Goal: Information Seeking & Learning: Learn about a topic

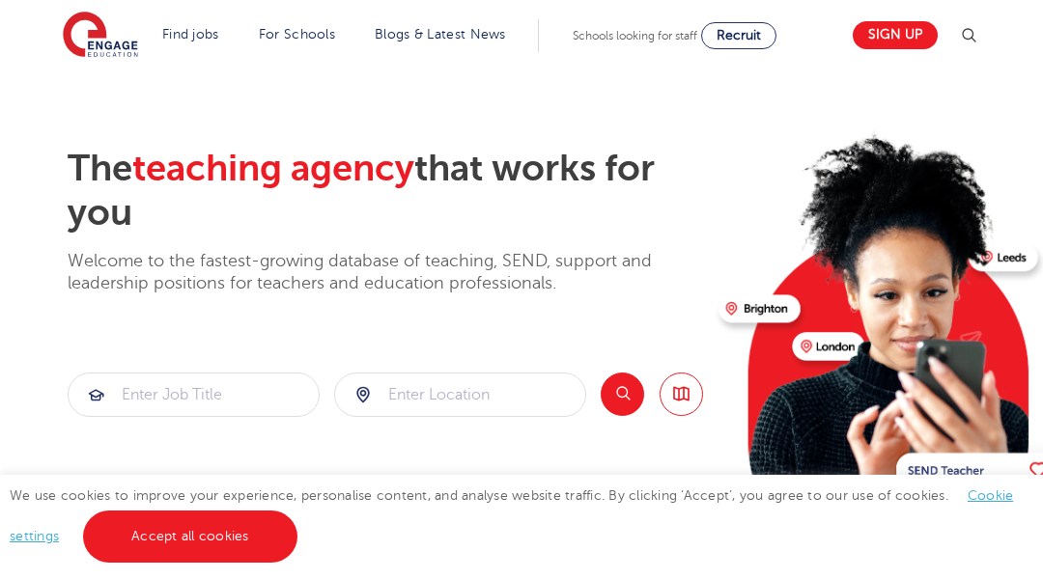
scroll to position [39, 0]
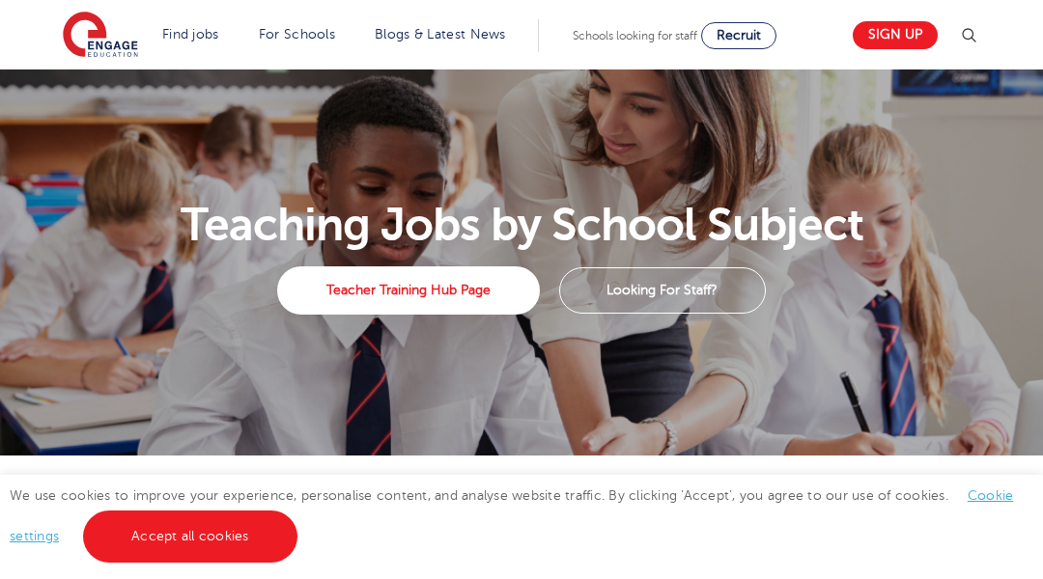
click at [97, 97] on section "Teaching Jobs by School Subject Teacher Training Hub Page Looking For Staff?" at bounding box center [521, 263] width 1043 height 386
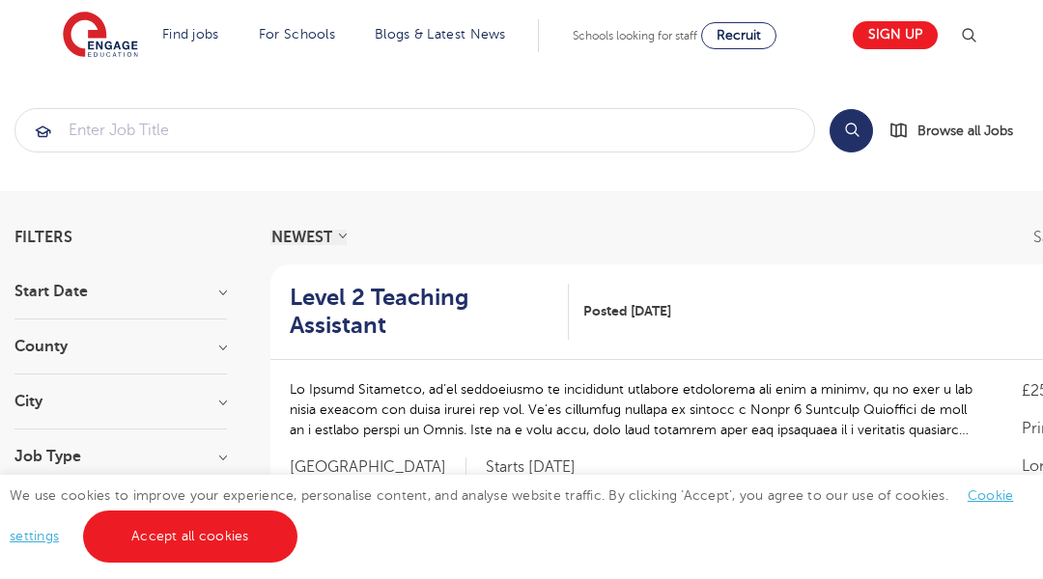
scroll to position [39, 0]
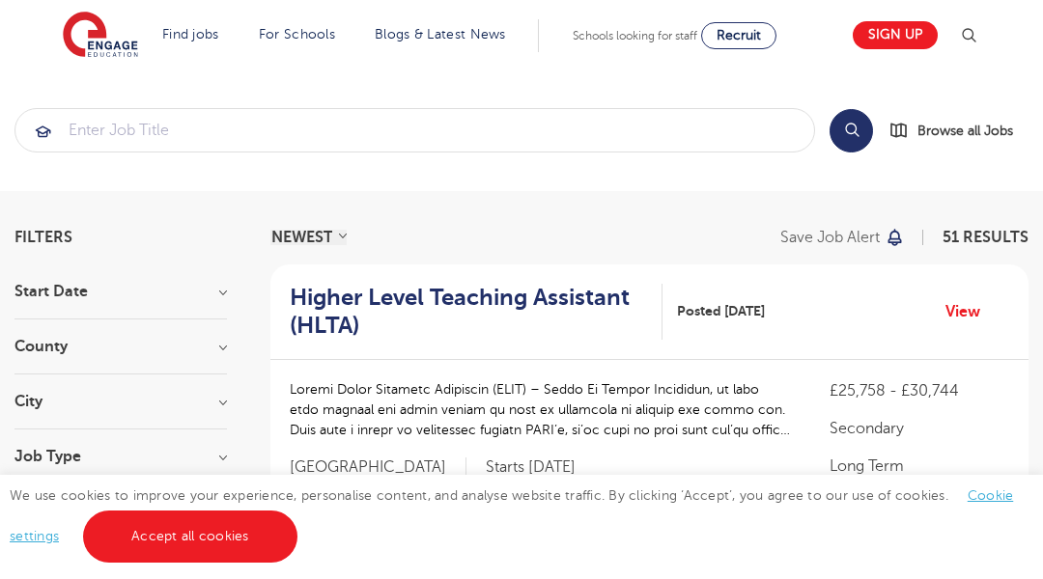
scroll to position [39, 0]
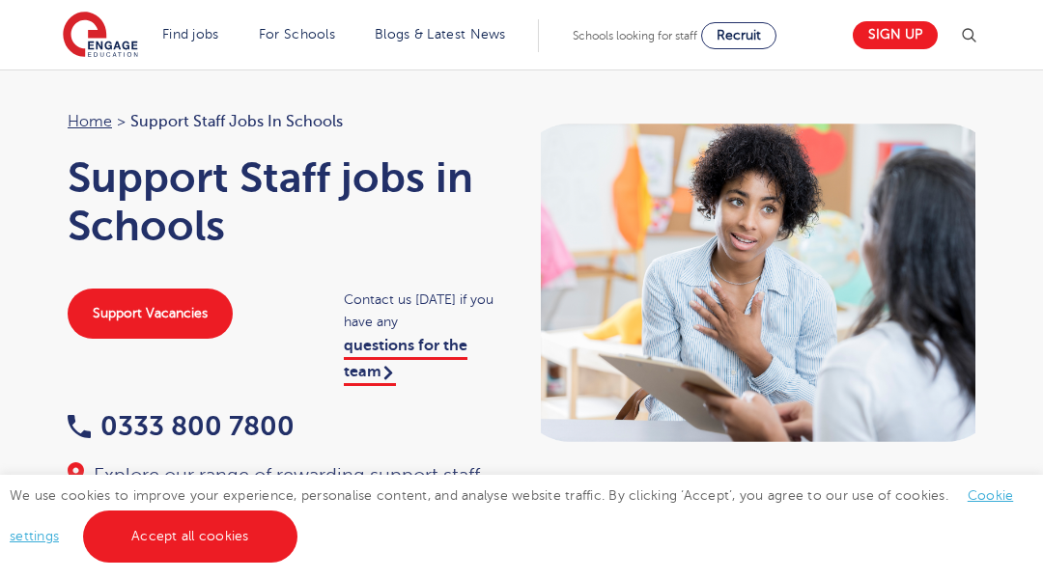
click at [97, 97] on div "Home > Support Staff jobs in Schools Support Staff jobs in Schools Support Vaca…" at bounding box center [521, 340] width 1043 height 541
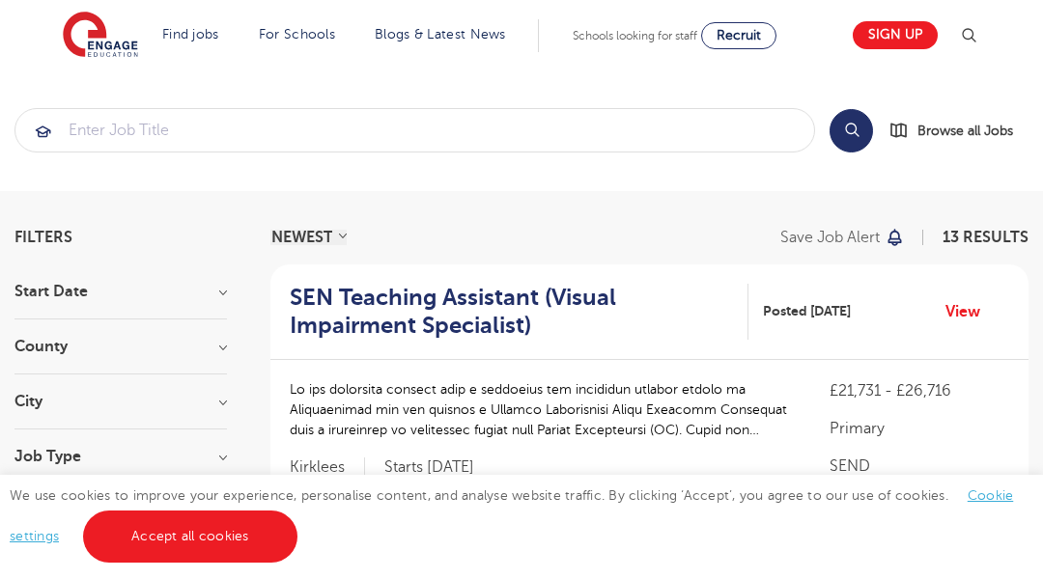
scroll to position [39, 0]
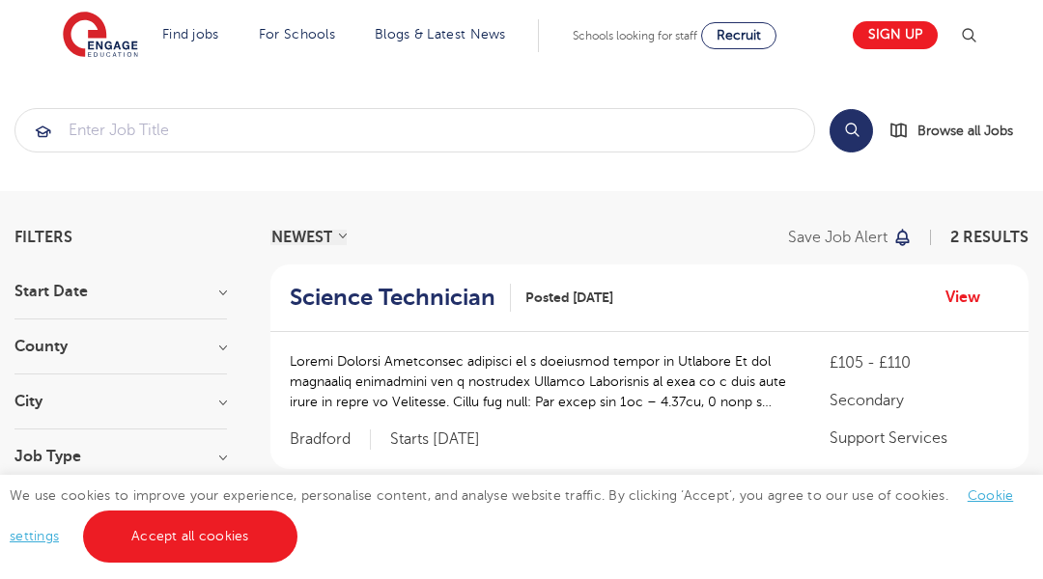
scroll to position [39, 0]
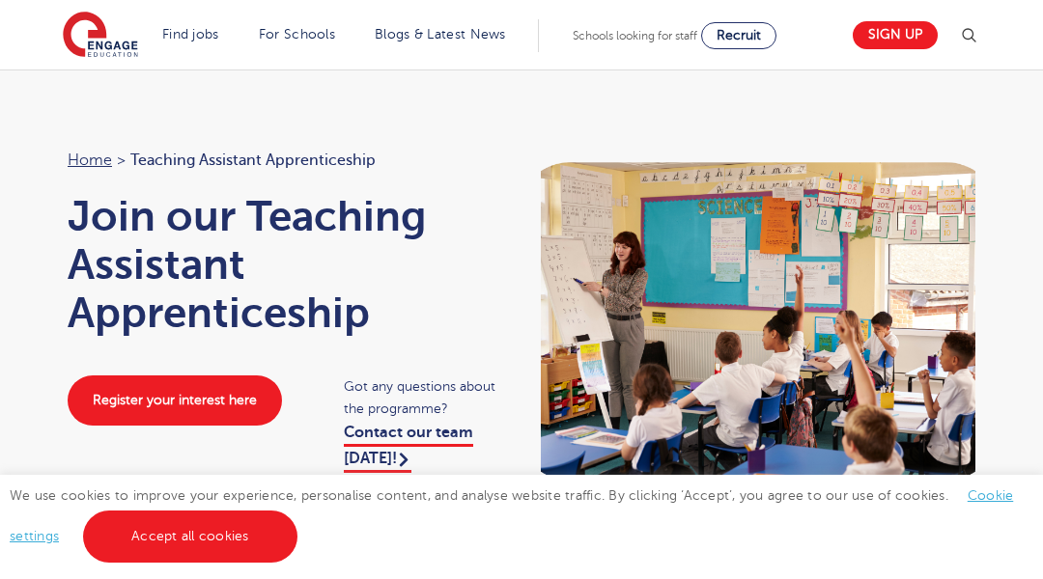
click at [97, 97] on div "Home > Teaching Assistant Apprenticeship Join our Teaching Assistant Apprentice…" at bounding box center [521, 407] width 1043 height 674
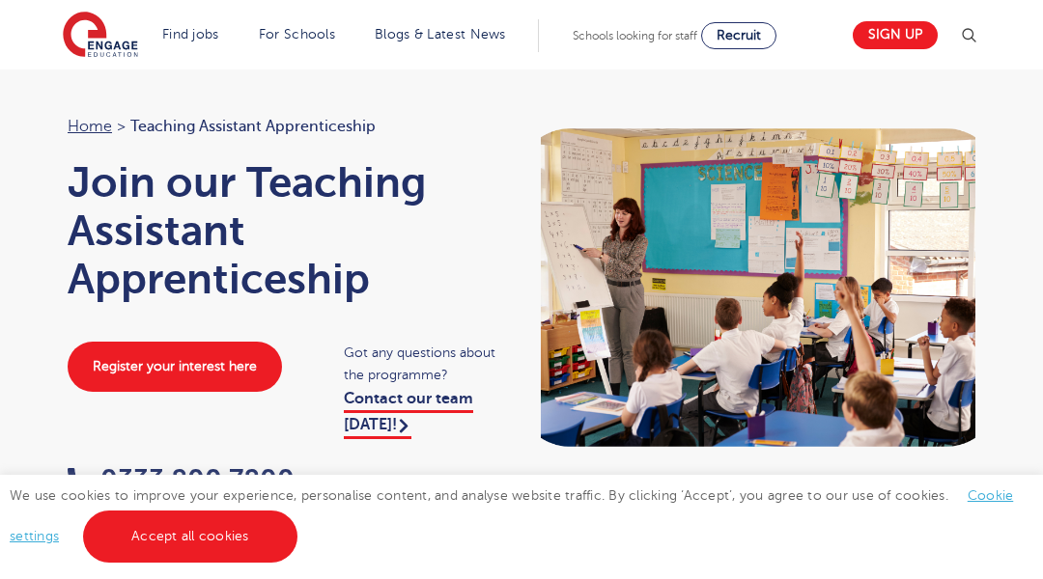
scroll to position [39, 0]
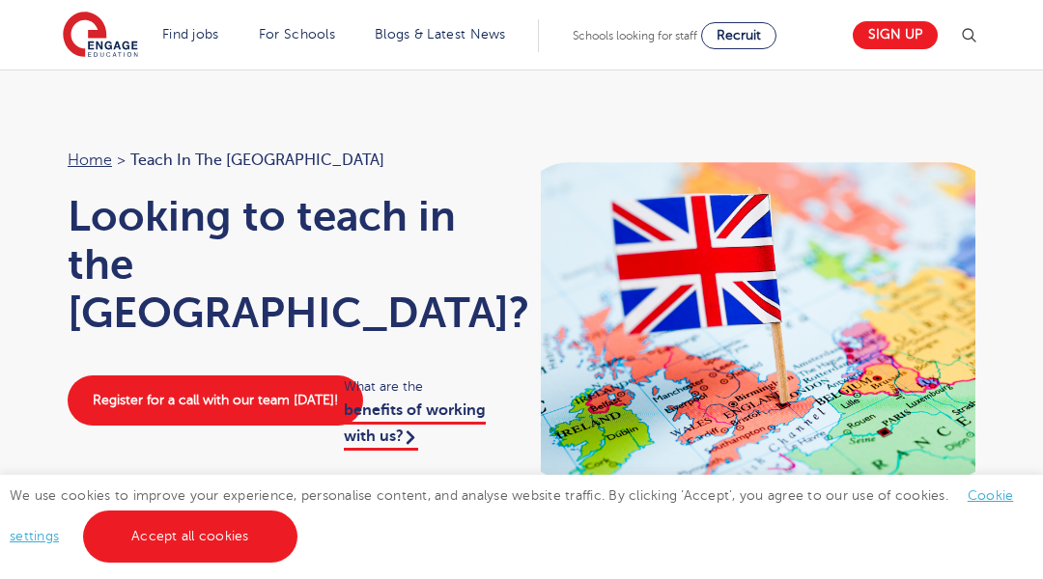
click at [97, 97] on div "Home > Teach in the [GEOGRAPHIC_DATA] Looking to teach in the [GEOGRAPHIC_DATA]…" at bounding box center [521, 369] width 1043 height 598
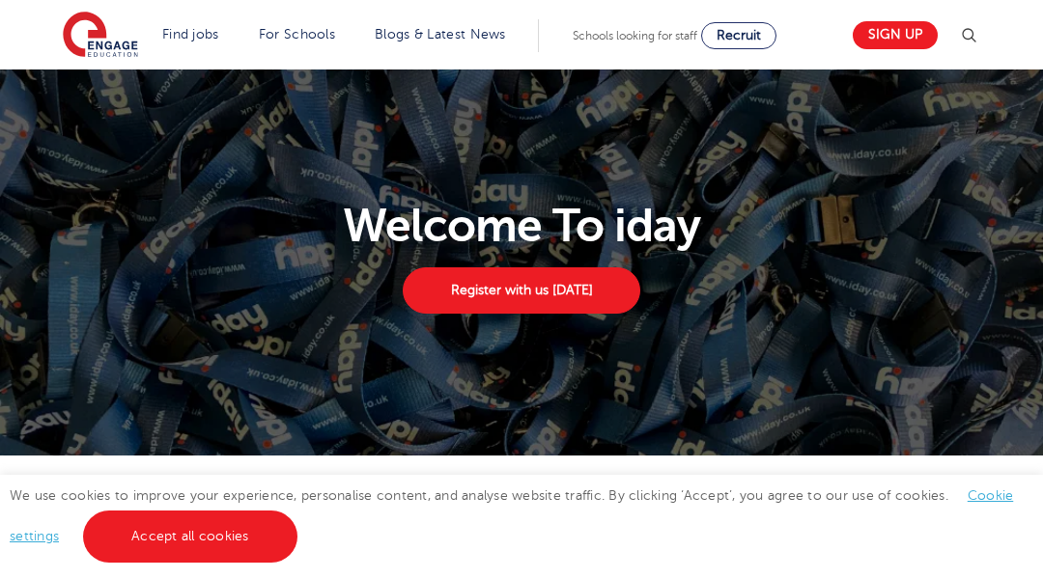
scroll to position [39, 0]
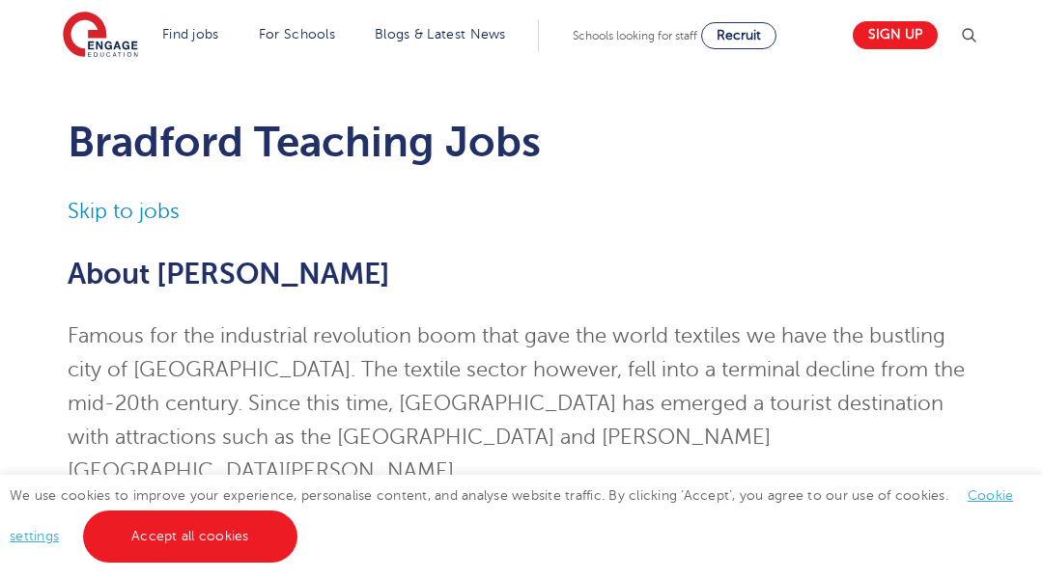
scroll to position [39, 0]
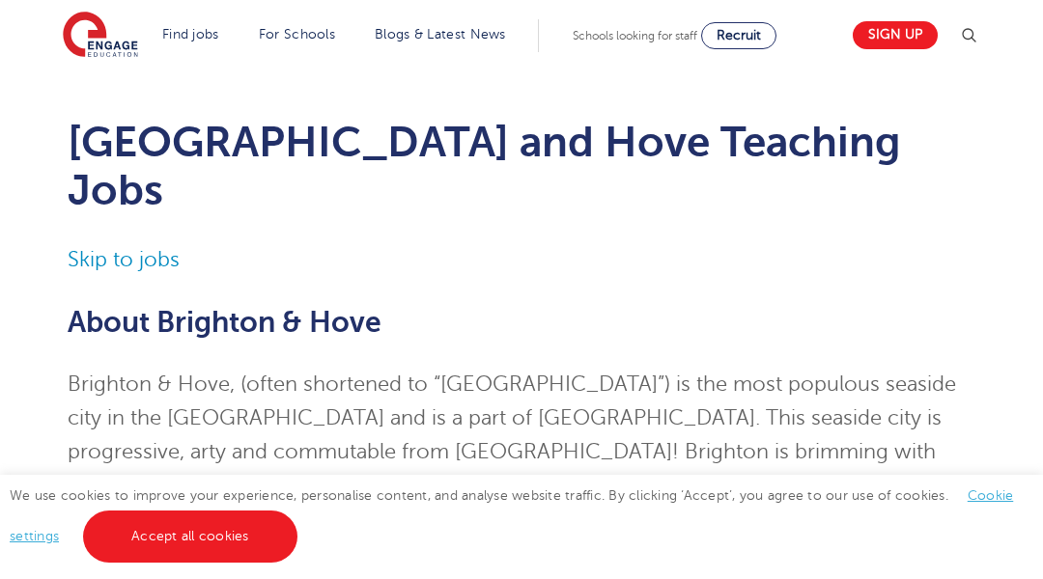
scroll to position [39, 0]
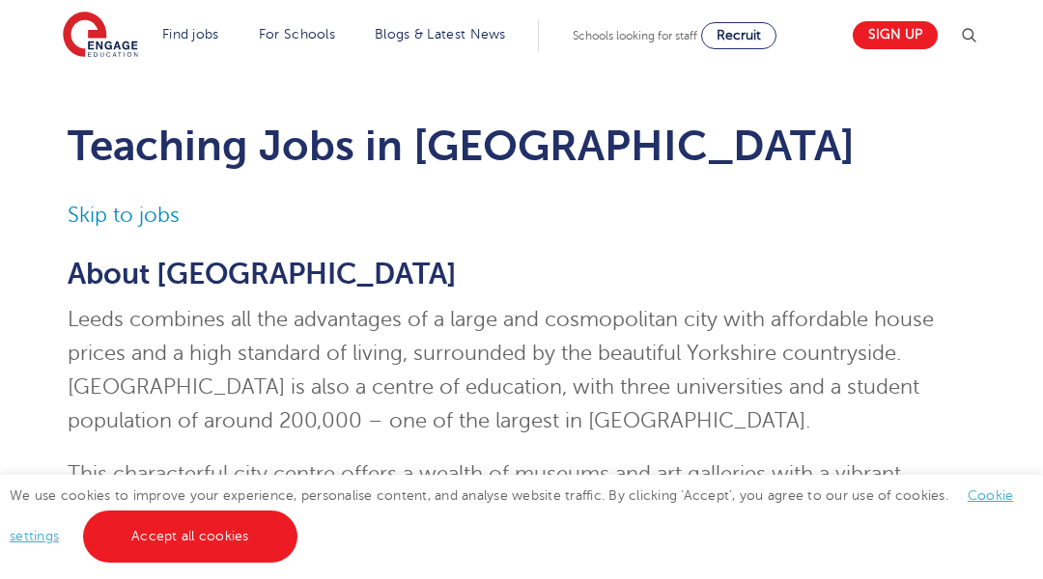
scroll to position [39, 0]
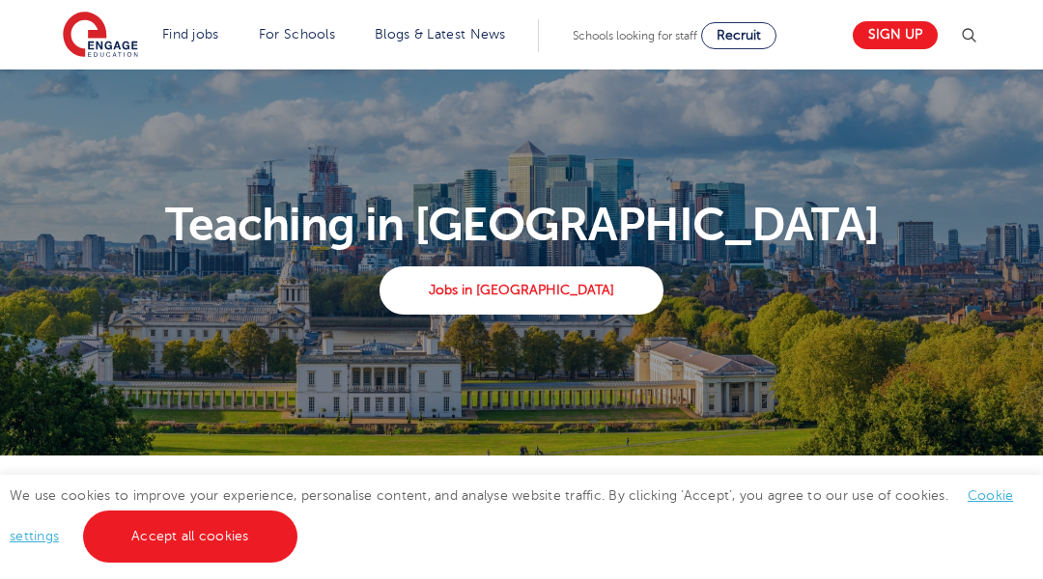
click at [97, 97] on section "Teaching in [GEOGRAPHIC_DATA] Jobs in [GEOGRAPHIC_DATA]" at bounding box center [521, 263] width 1043 height 386
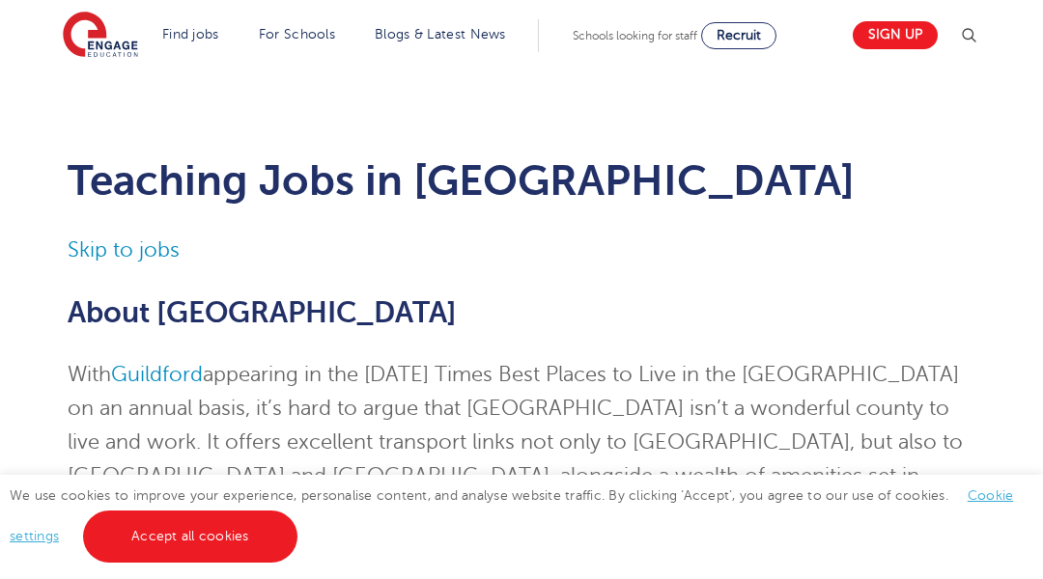
scroll to position [39, 0]
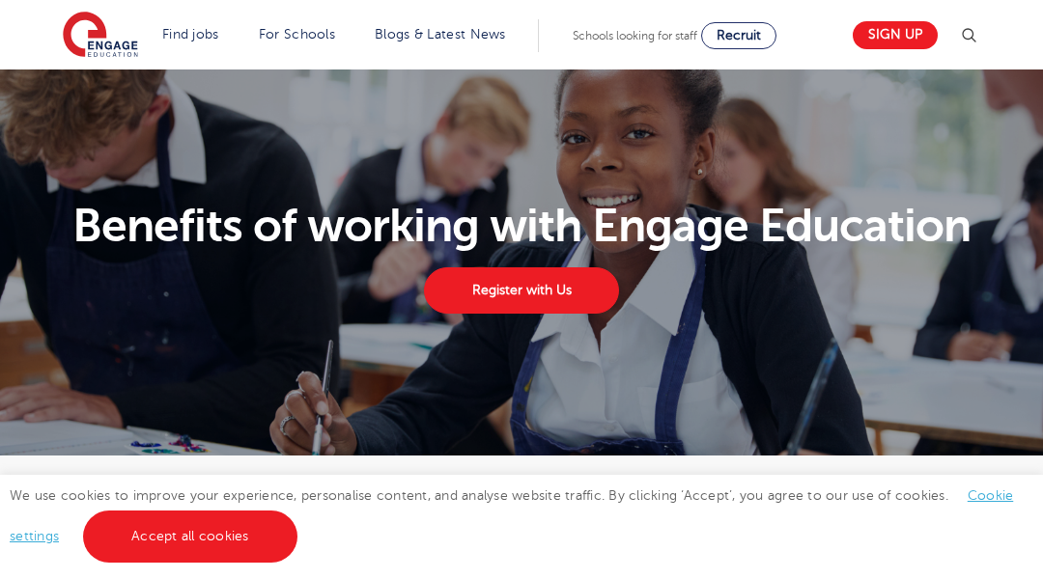
click at [97, 97] on section "Benefits of working with Engage Education Register with Us" at bounding box center [521, 263] width 1043 height 386
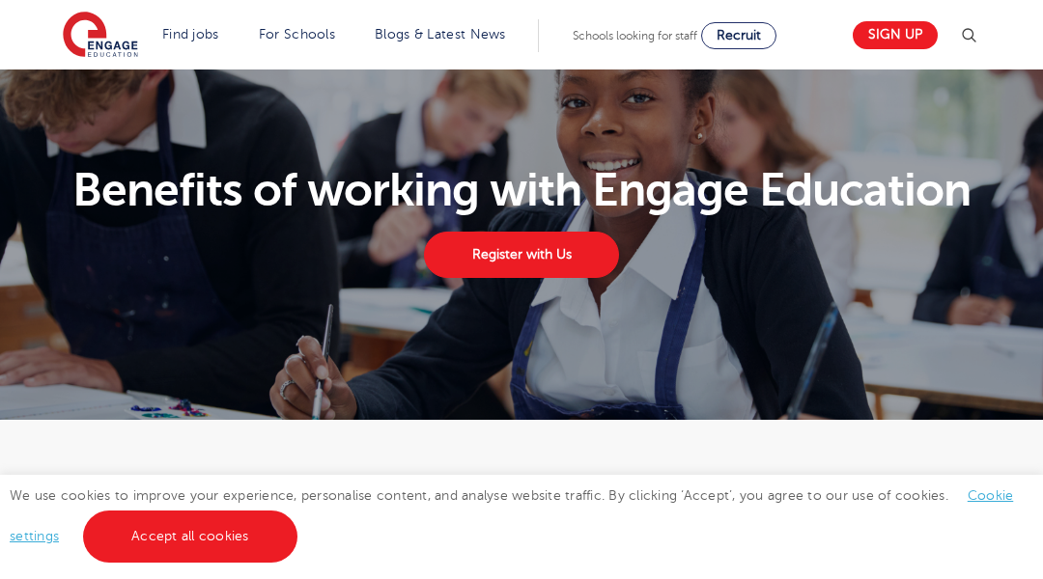
scroll to position [39, 0]
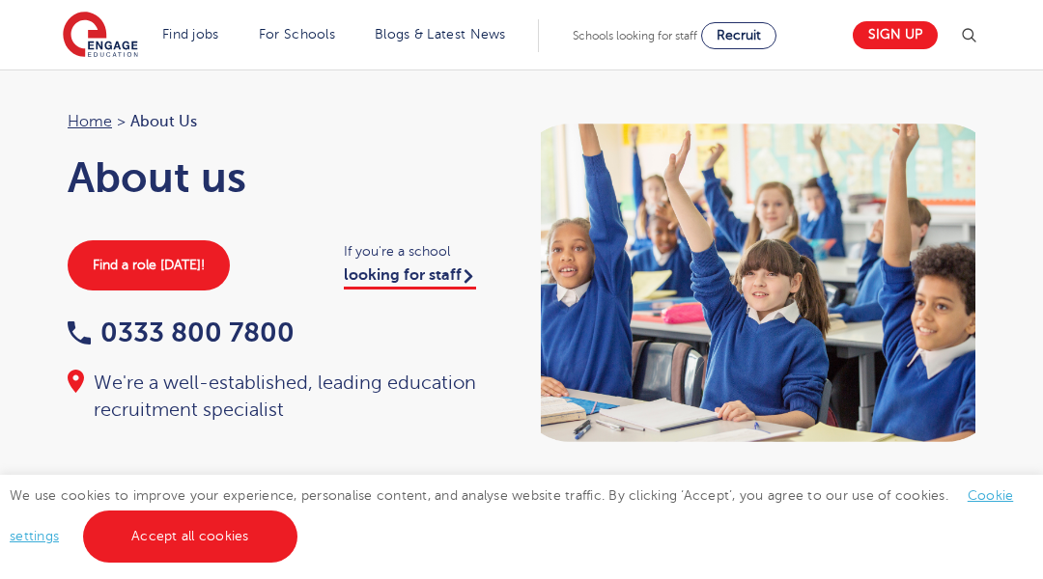
click at [97, 97] on div "Home > About Us About us Find a role [DATE]! If you're a school looking for sta…" at bounding box center [521, 283] width 1043 height 427
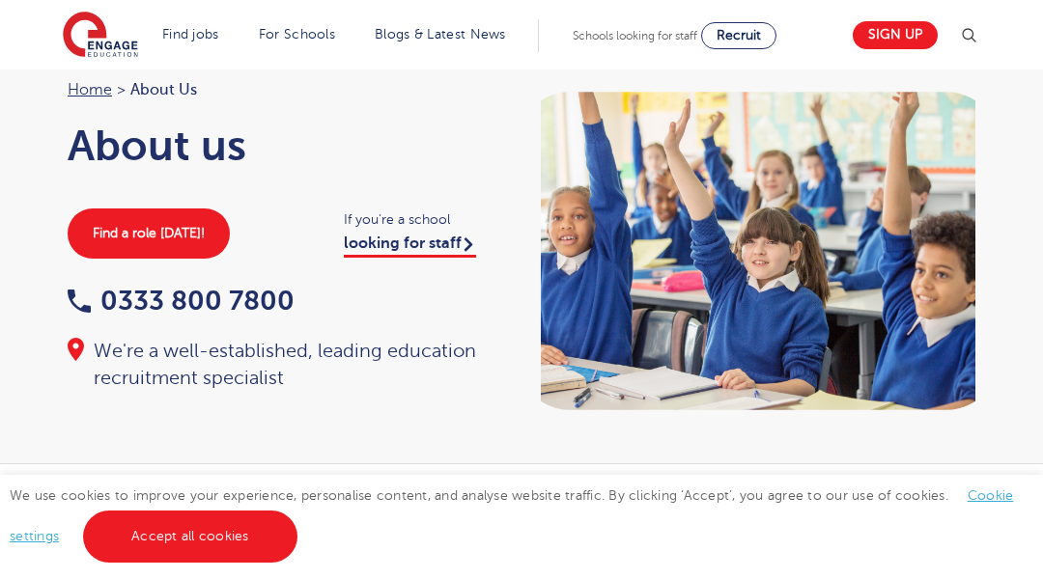
scroll to position [39, 0]
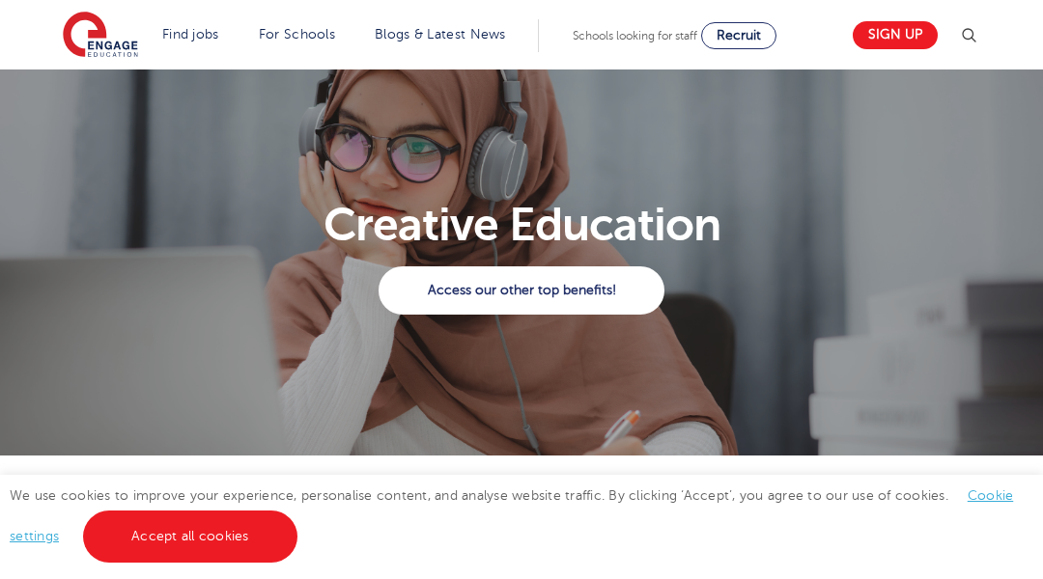
click at [97, 97] on section "Creative Education Access our other top benefits!" at bounding box center [521, 263] width 1043 height 386
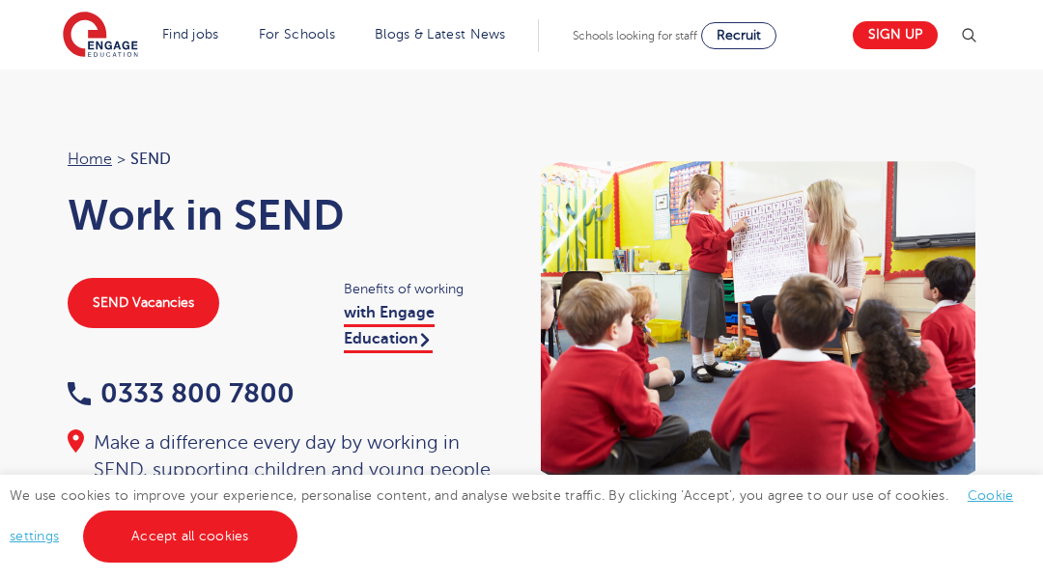
click at [97, 97] on div "Home > SEND Work in SEND SEND Vacancies Benefits of working with Engage Educati…" at bounding box center [521, 333] width 1043 height 527
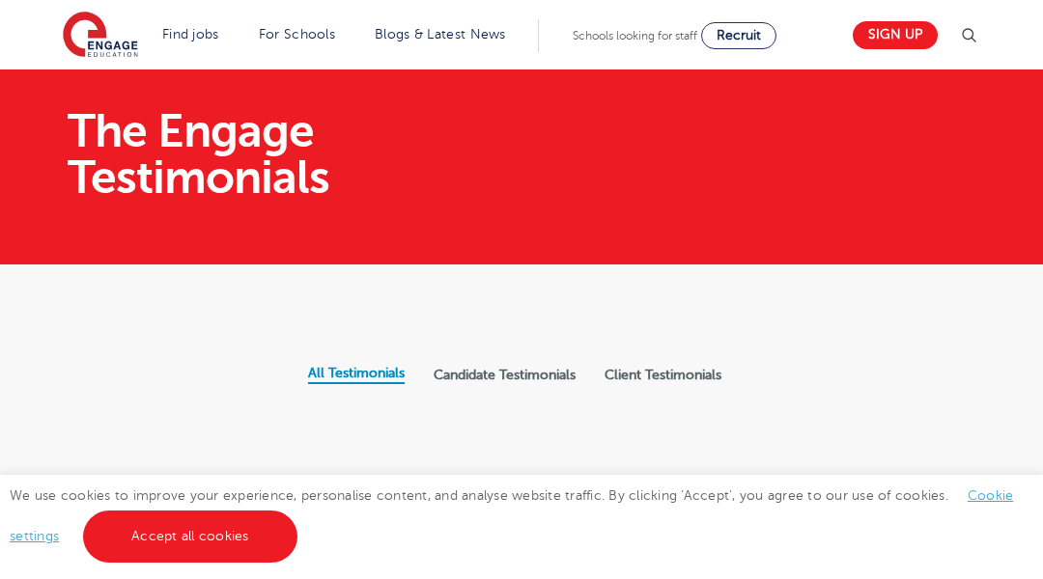
scroll to position [39, 0]
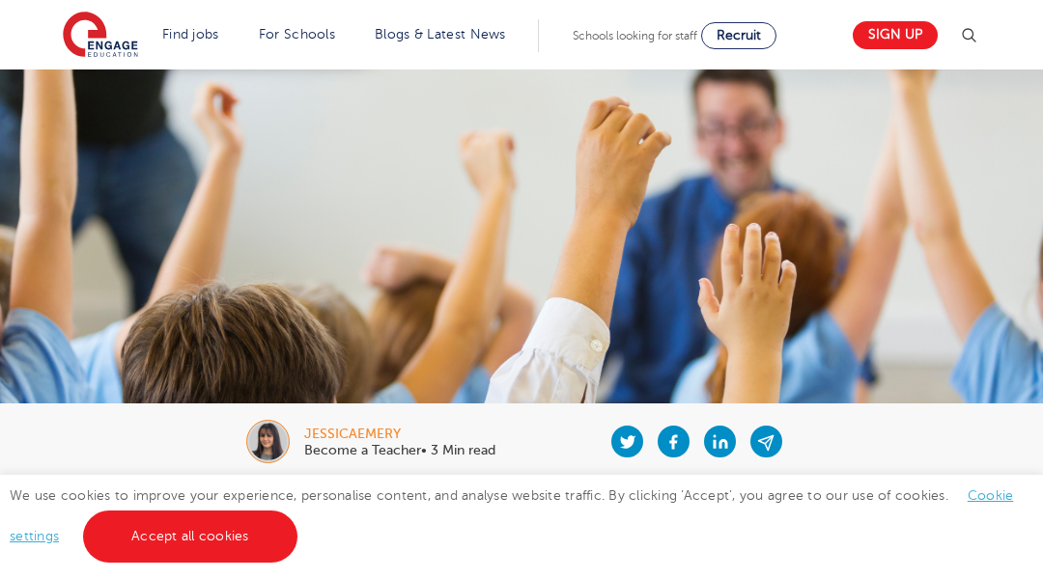
click at [97, 97] on img at bounding box center [521, 237] width 1043 height 334
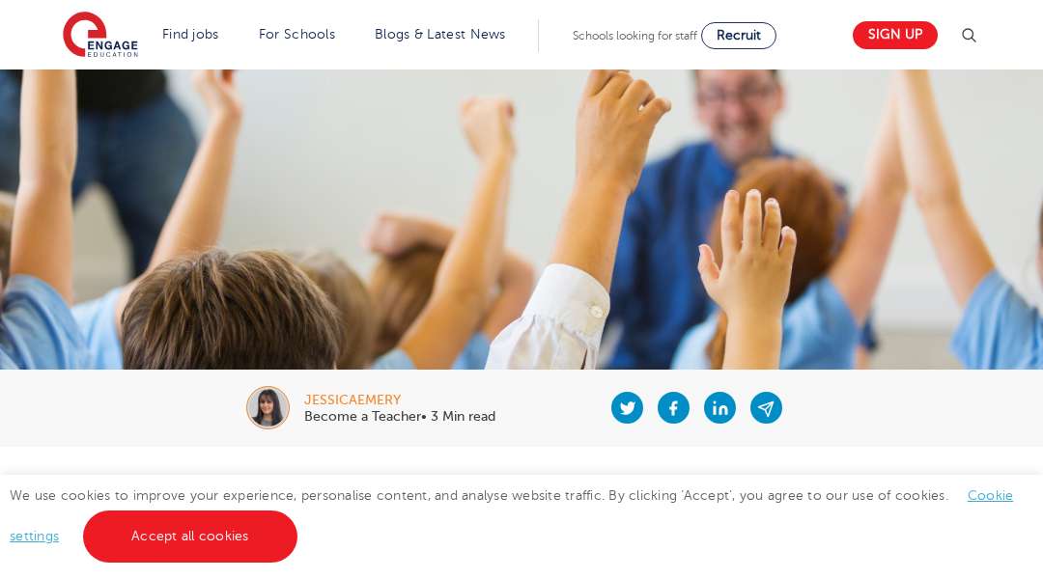
scroll to position [39, 0]
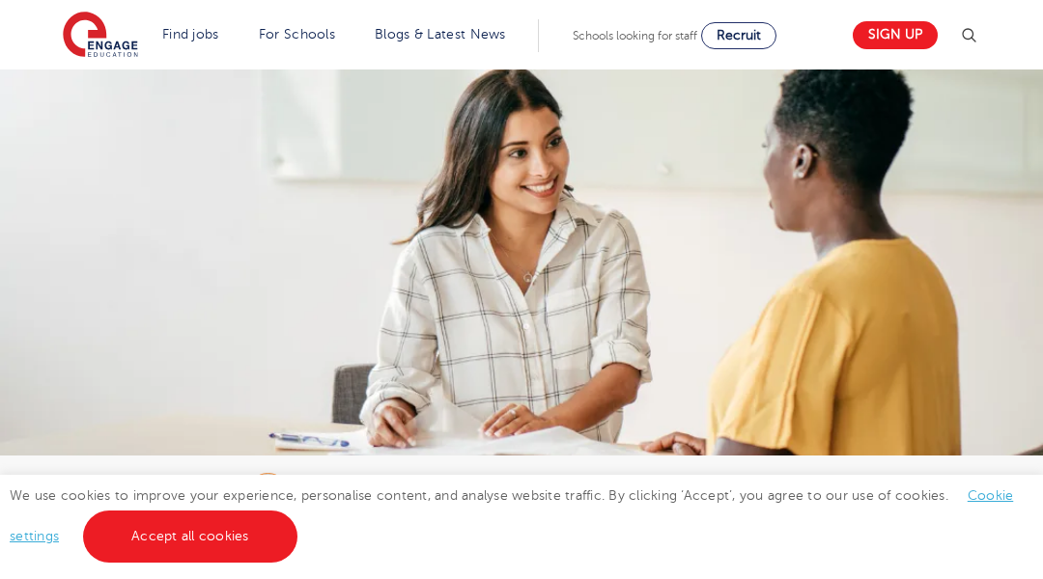
click at [97, 97] on img at bounding box center [521, 330] width 1043 height 521
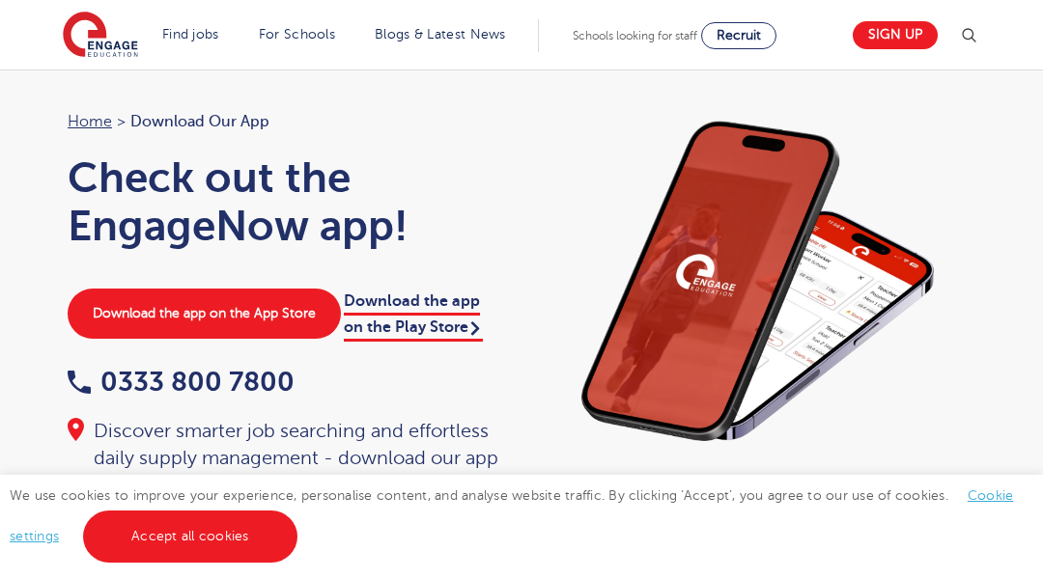
click at [97, 97] on div "Home > Download our app Check out the EngageNow app! Download the app on the Ap…" at bounding box center [521, 304] width 1043 height 469
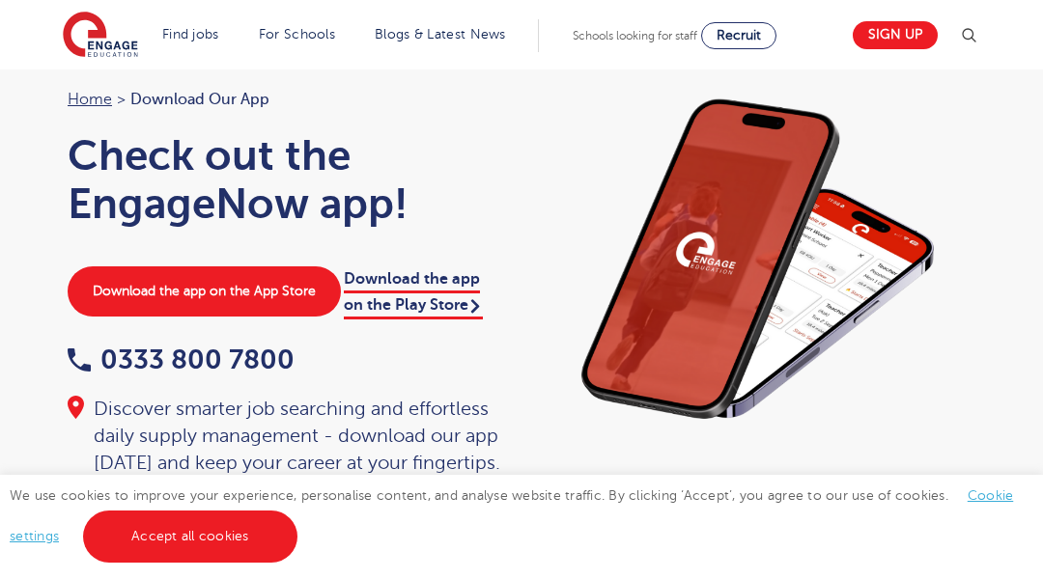
scroll to position [39, 0]
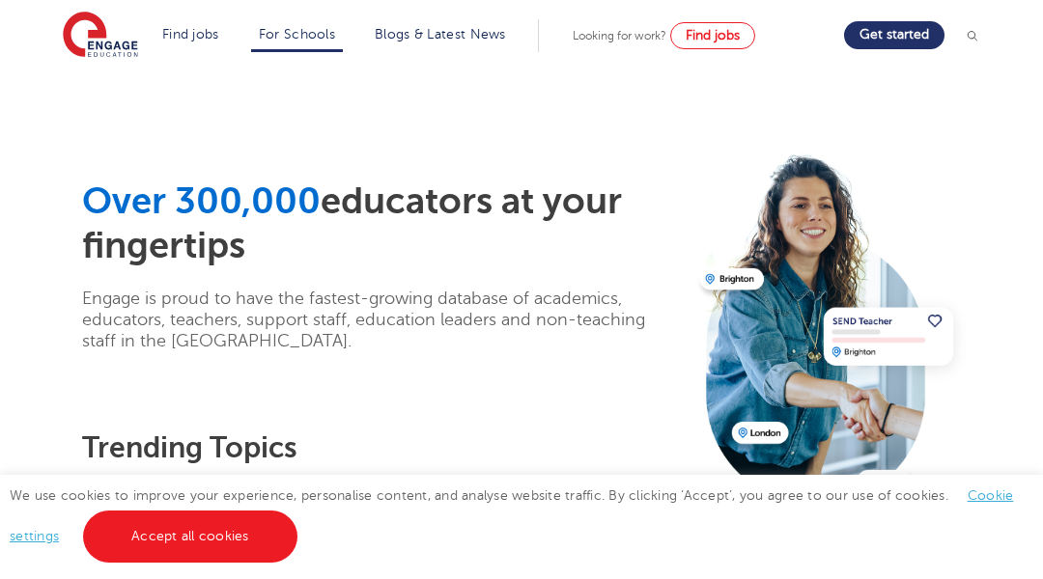
click at [97, 97] on div "Over 300,000 educators at your fingertips Engage is proud to have the fastest-g…" at bounding box center [521, 399] width 937 height 658
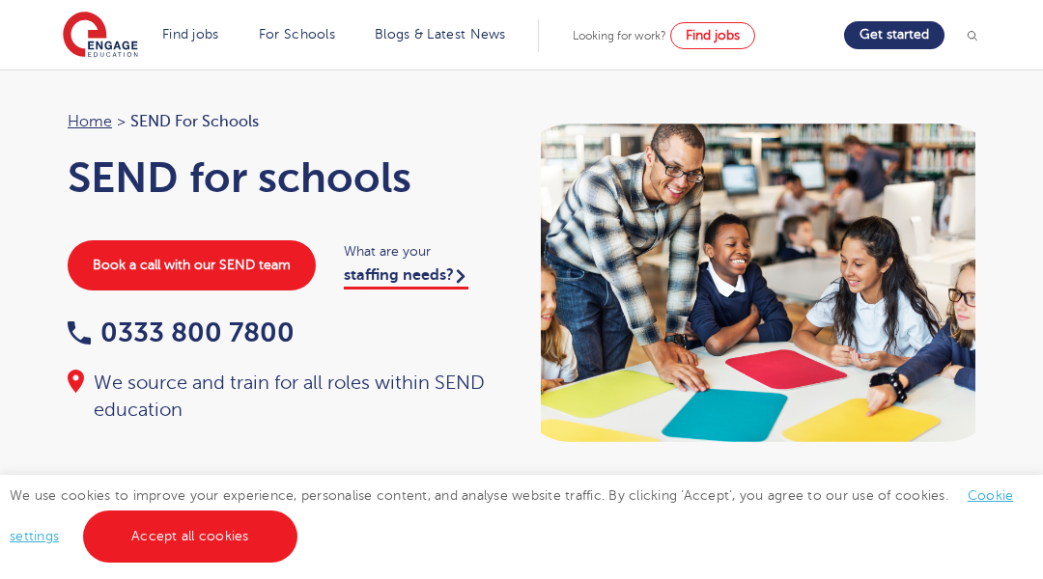
click at [97, 97] on div "Home > SEND for Schools SEND for schools Book a call with our SEND team What ar…" at bounding box center [521, 283] width 1043 height 427
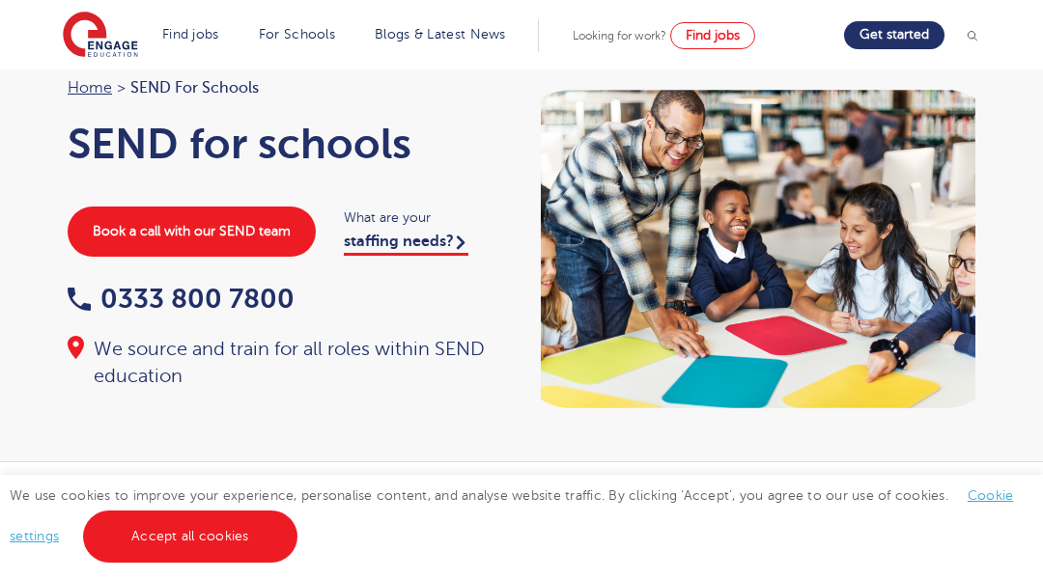
scroll to position [39, 0]
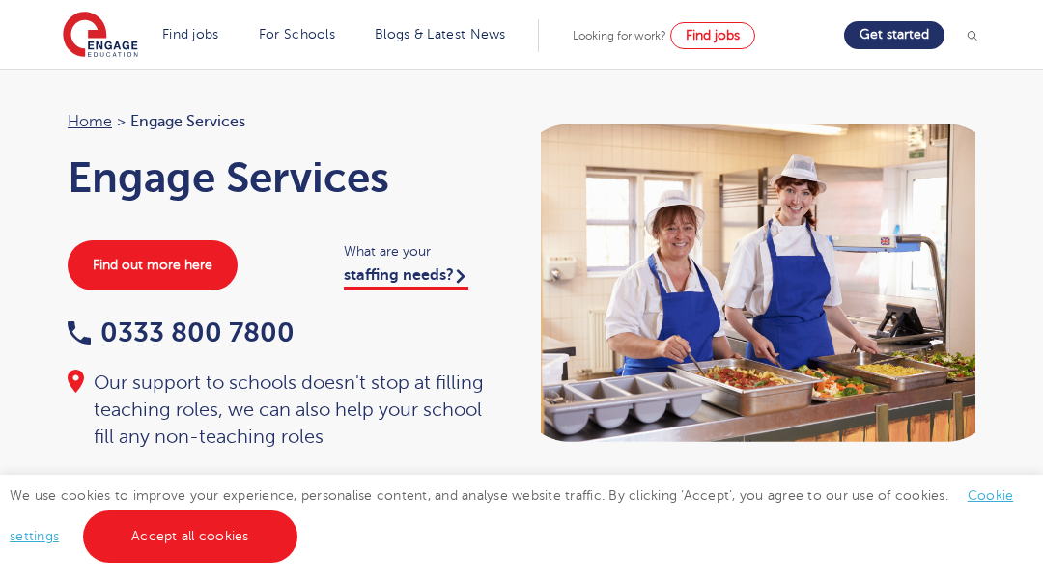
click at [97, 97] on div "Home > Engage Services Engage Services Find out more here What are your staffin…" at bounding box center [521, 283] width 1043 height 427
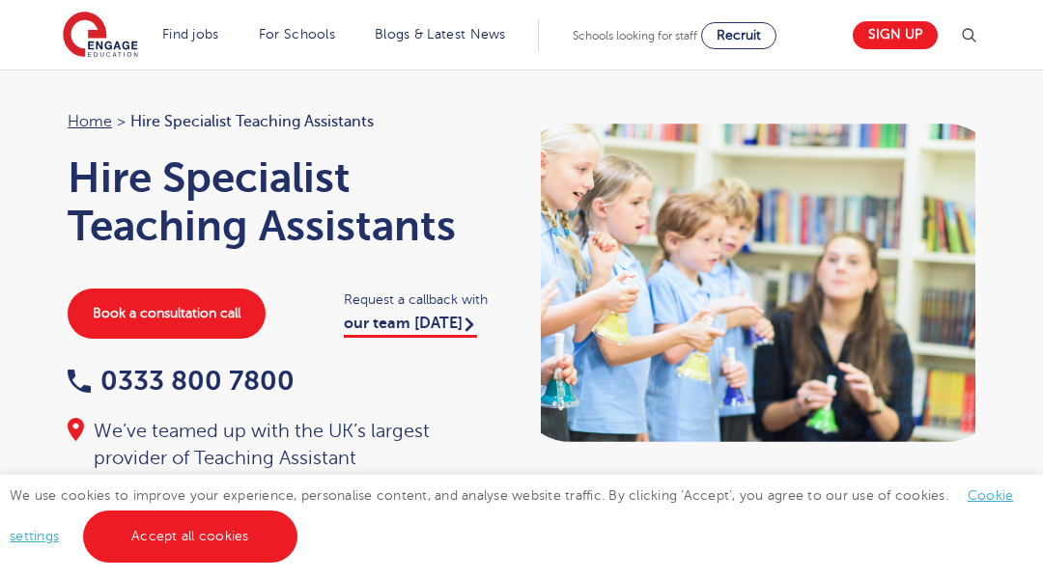
click at [97, 97] on div "Home > Hire Specialist Teaching Assistants Hire Specialist Teaching Assistants …" at bounding box center [521, 331] width 1043 height 523
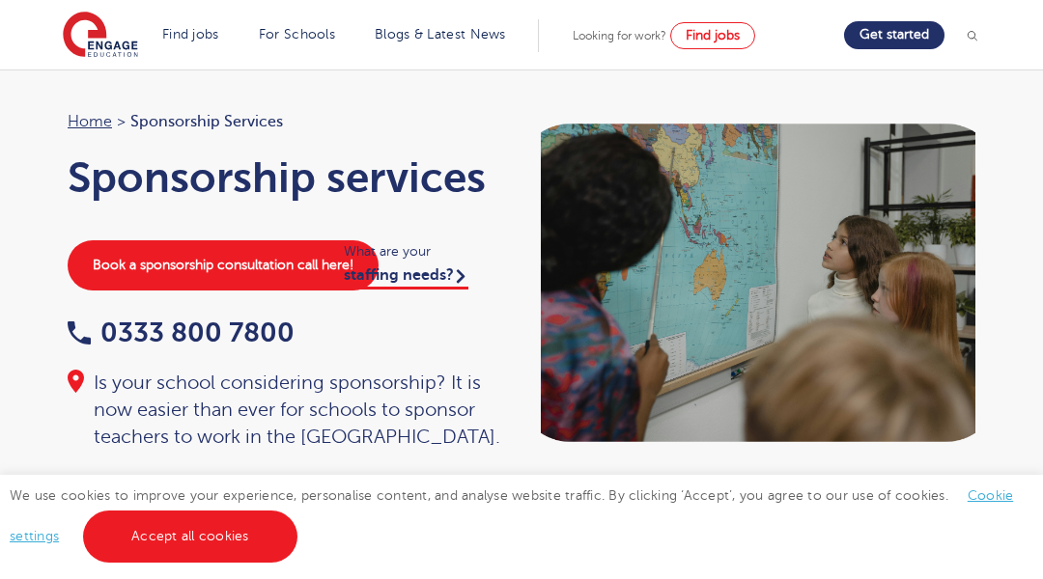
click at [97, 97] on div "Home > Sponsorship Services Sponsorship services Book a sponsorship consultatio…" at bounding box center [521, 283] width 1043 height 427
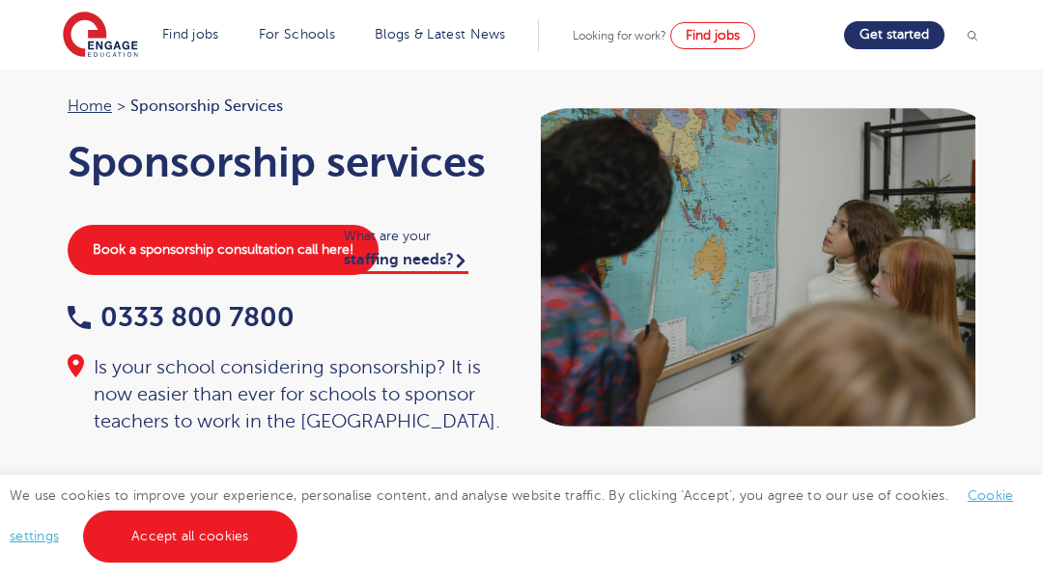
scroll to position [39, 0]
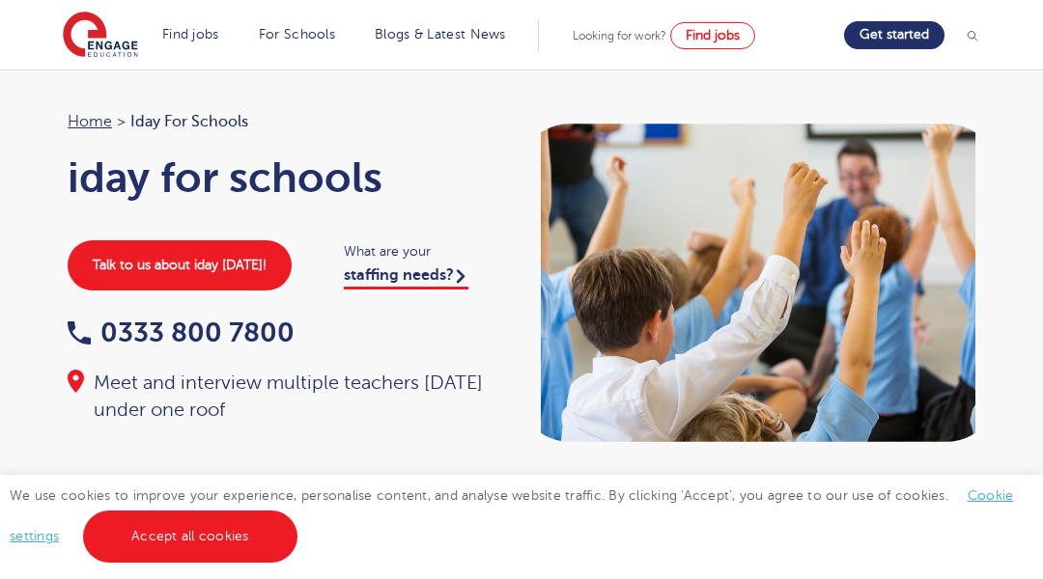
click at [97, 97] on div "Home > iday for schools iday for schools Talk to us about iday [DATE]! What are…" at bounding box center [521, 283] width 1043 height 427
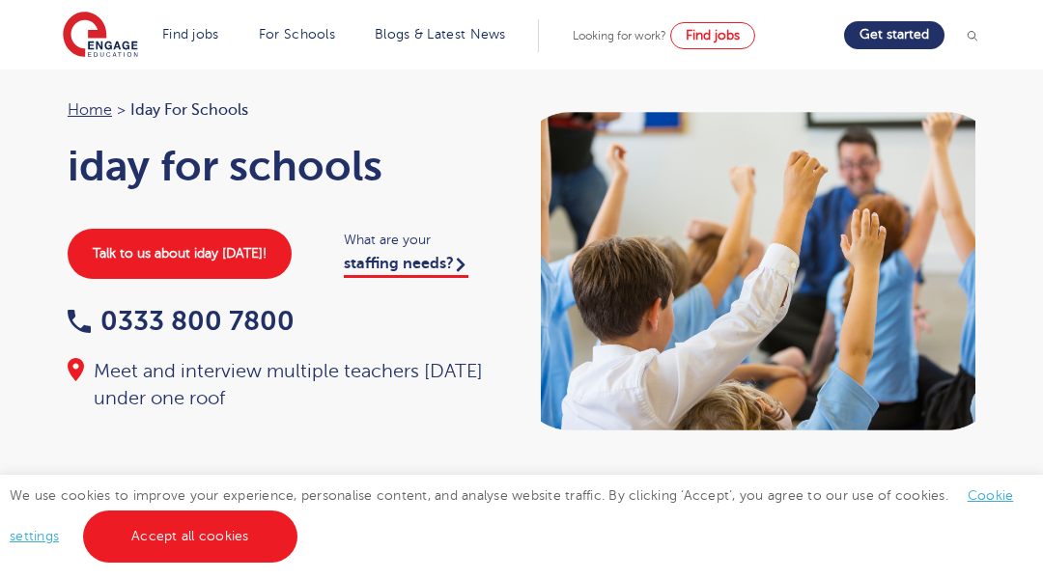
scroll to position [39, 0]
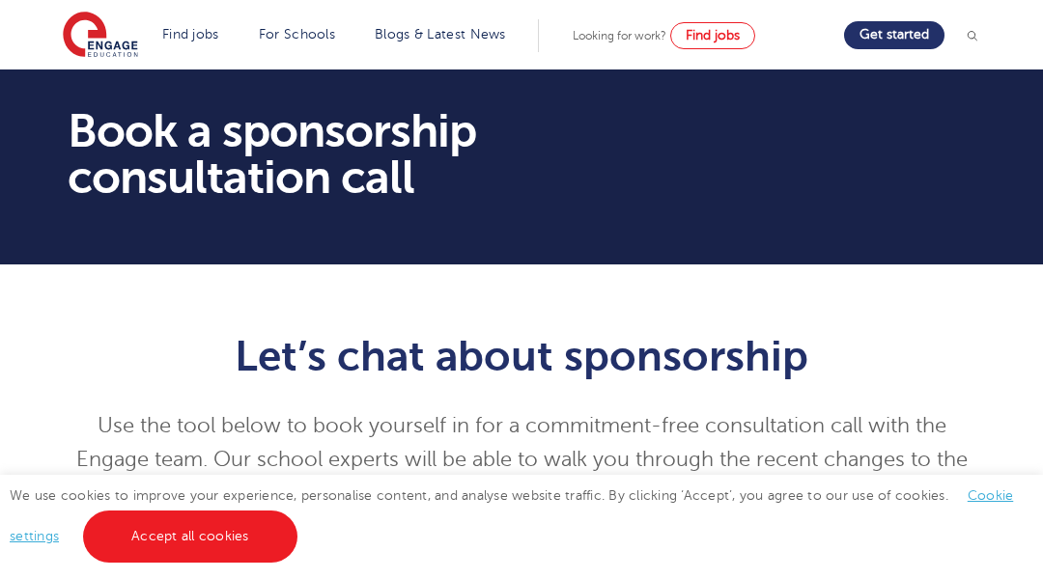
scroll to position [39, 0]
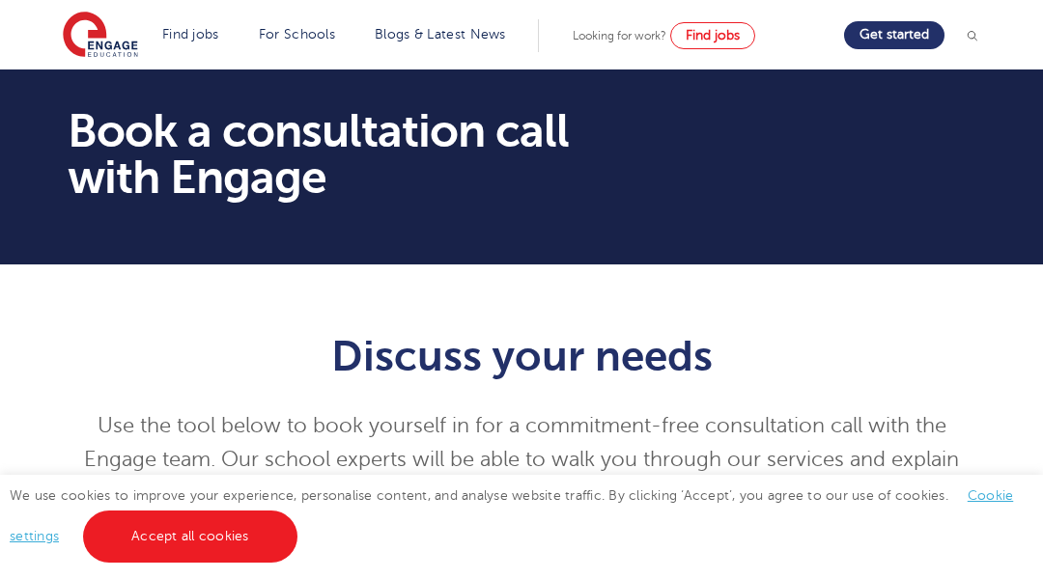
click at [97, 97] on section "Book a consultation call with Engage" at bounding box center [521, 167] width 1043 height 195
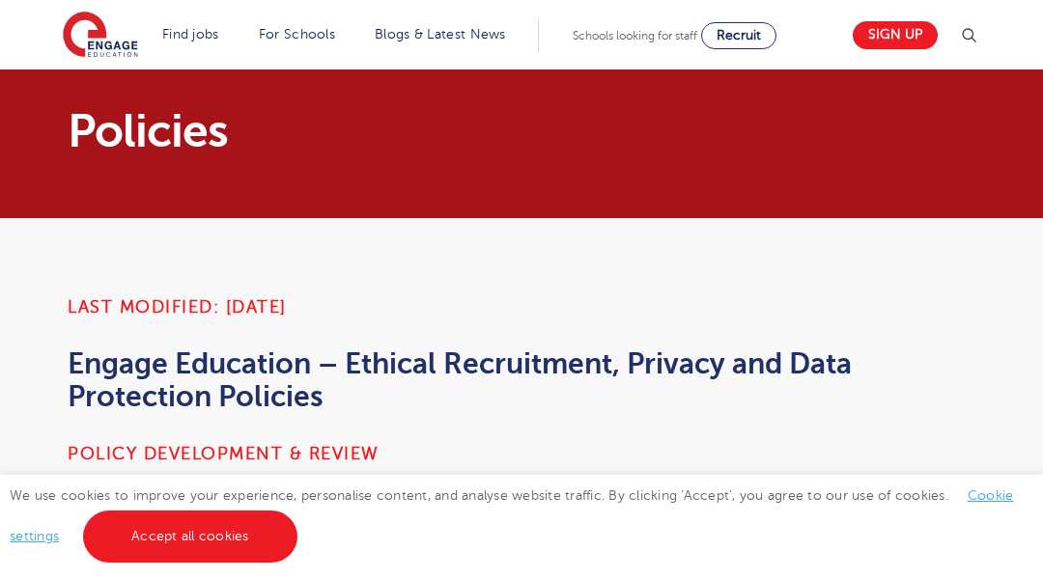
click at [97, 97] on section "Policies" at bounding box center [521, 144] width 1043 height 149
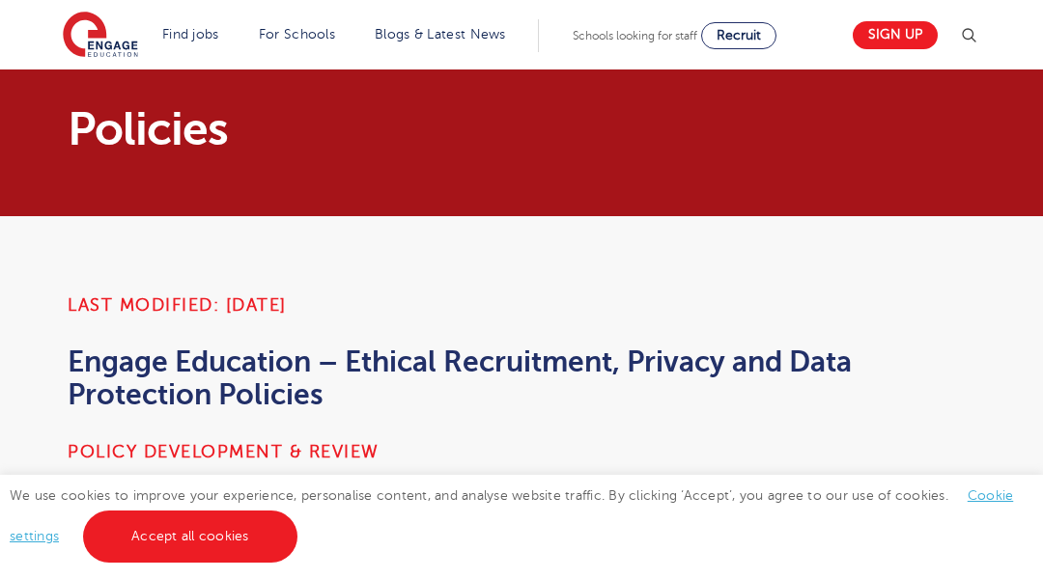
scroll to position [39, 0]
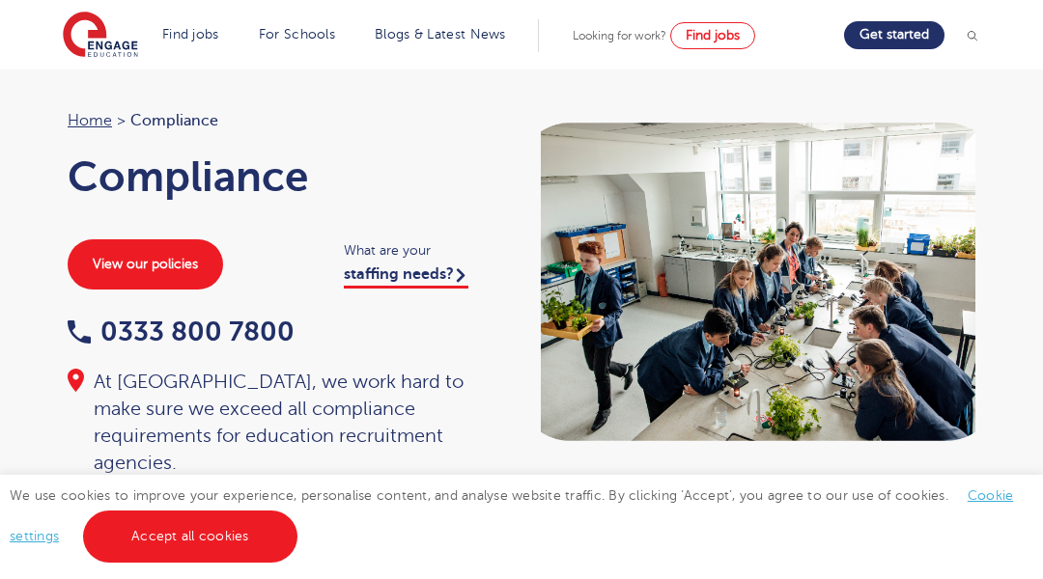
click at [97, 97] on div "Home > Compliance Compliance View our policies What are your staffing needs? 03…" at bounding box center [521, 293] width 1043 height 446
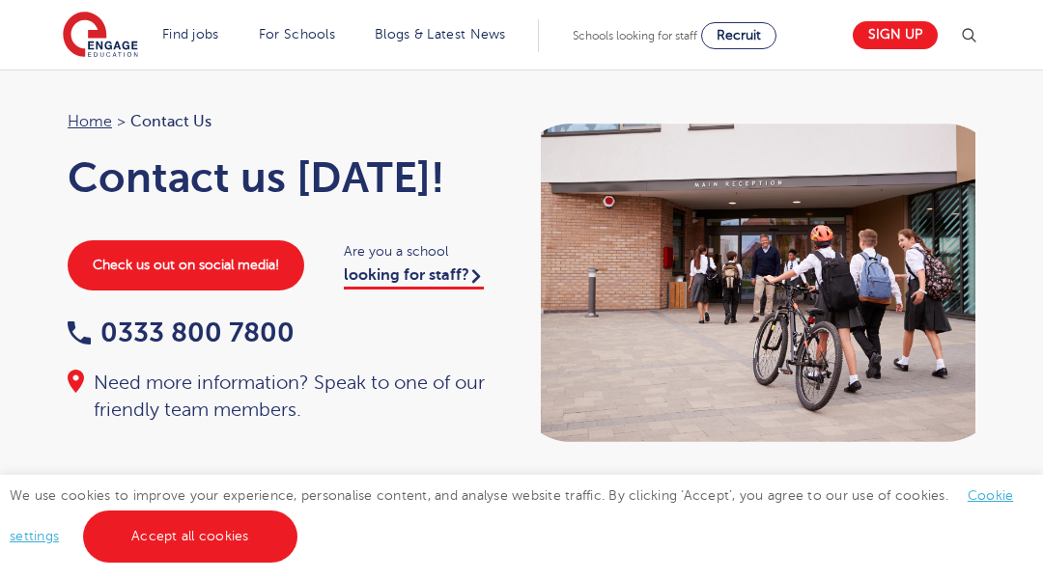
click at [97, 97] on div "Home > Contact Us Contact us today! Check us out on social media! Are you a sch…" at bounding box center [521, 283] width 1043 height 427
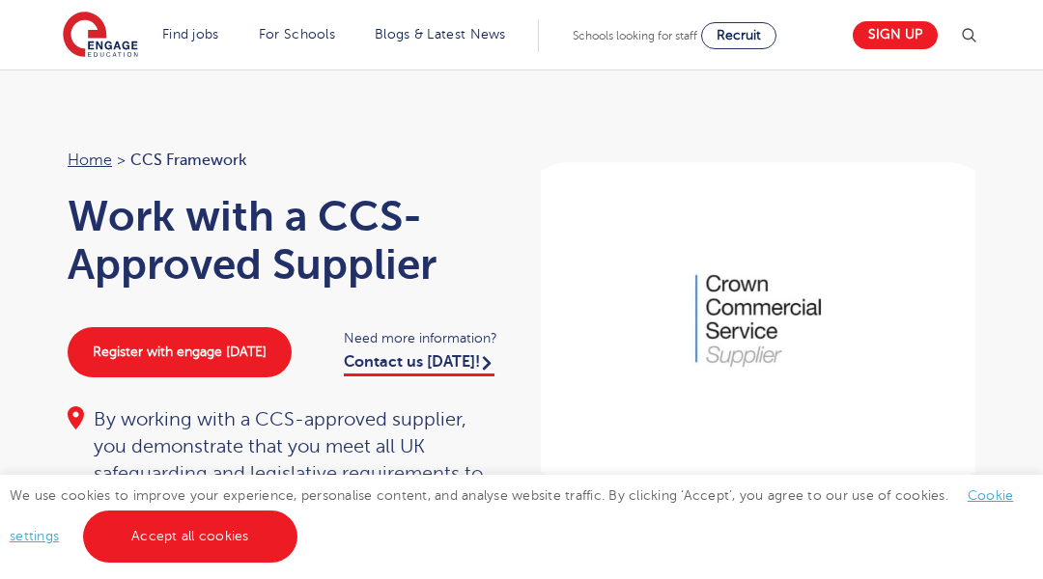
click at [97, 97] on div "Home > CCS Framework Work with a CCS-Approved Supplier Register with engage tod…" at bounding box center [521, 321] width 1043 height 503
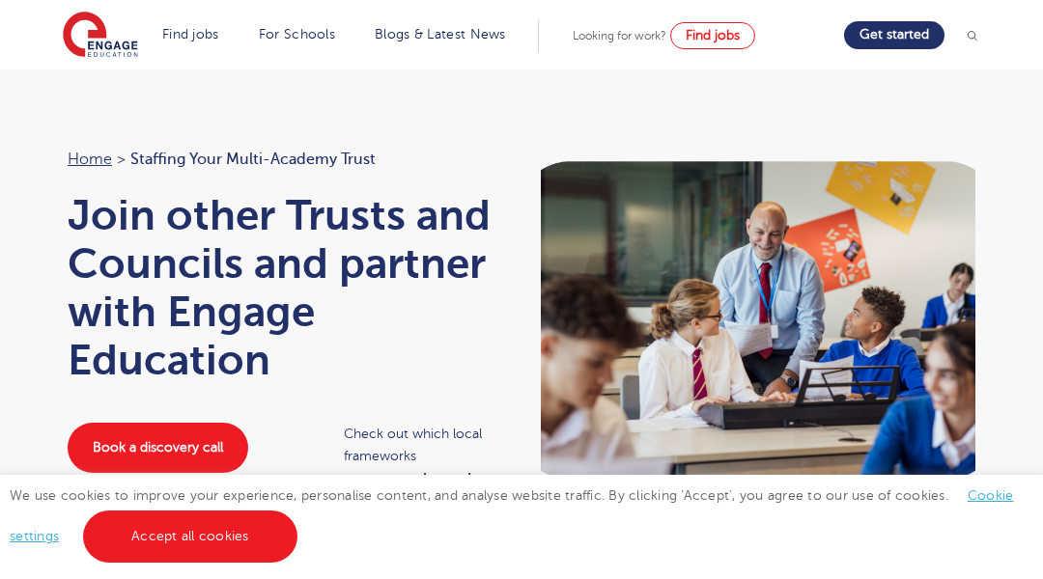
scroll to position [39, 0]
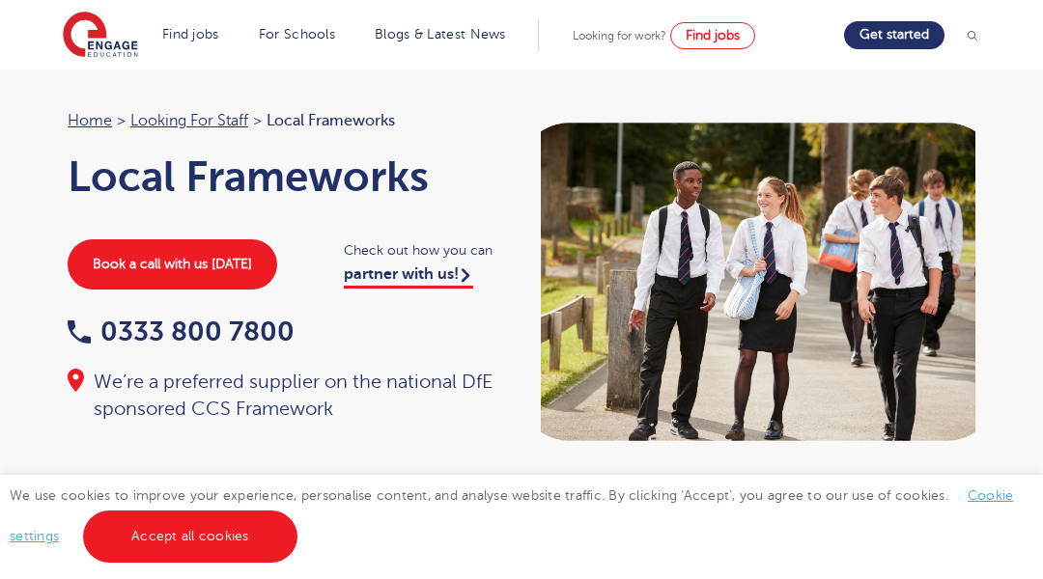
click at [97, 97] on div "Home > Looking for staff > Local Frameworks Local Frameworks Book a call with u…" at bounding box center [521, 282] width 1043 height 425
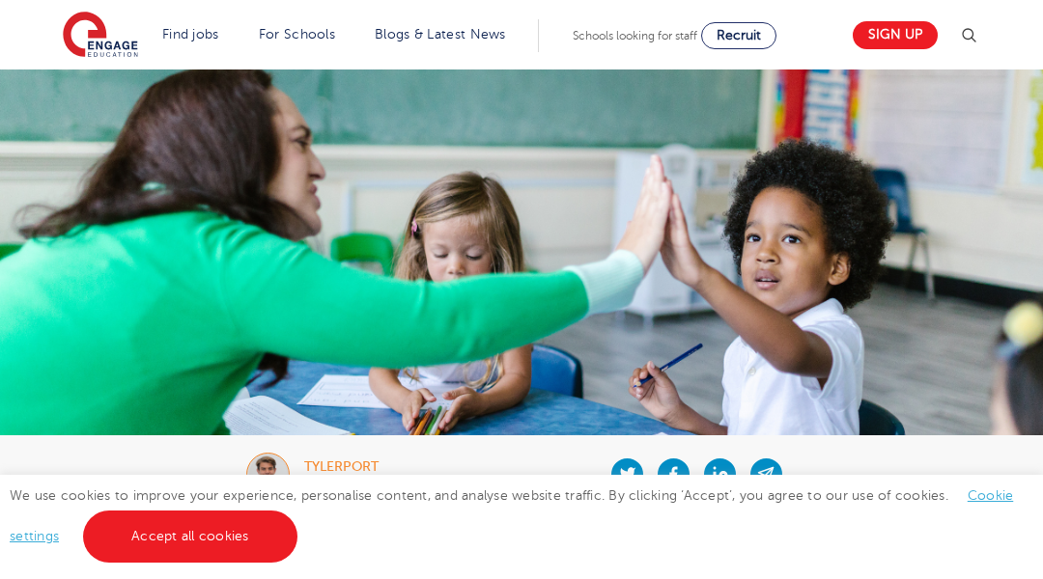
scroll to position [39, 0]
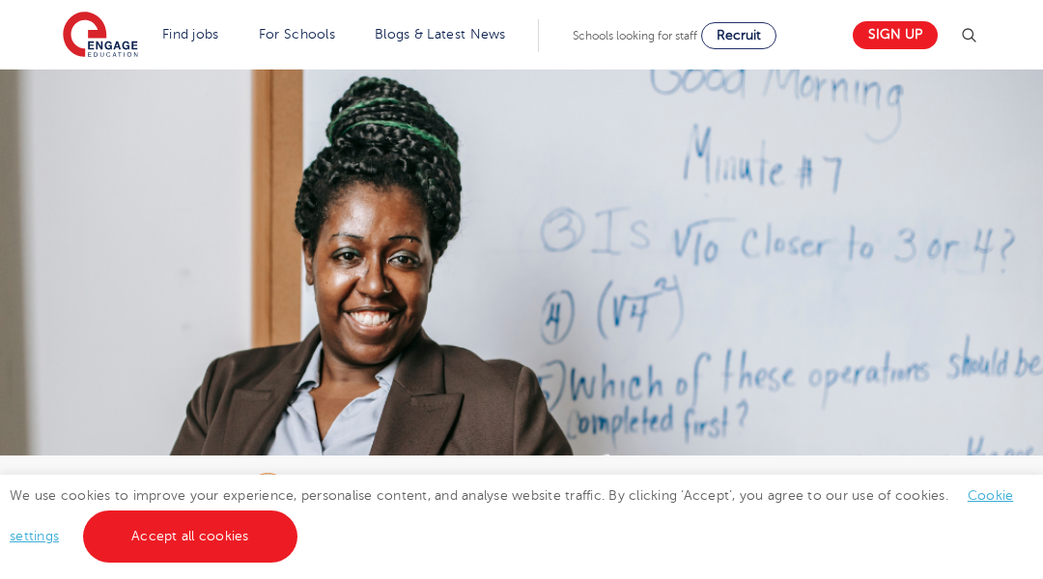
scroll to position [39, 0]
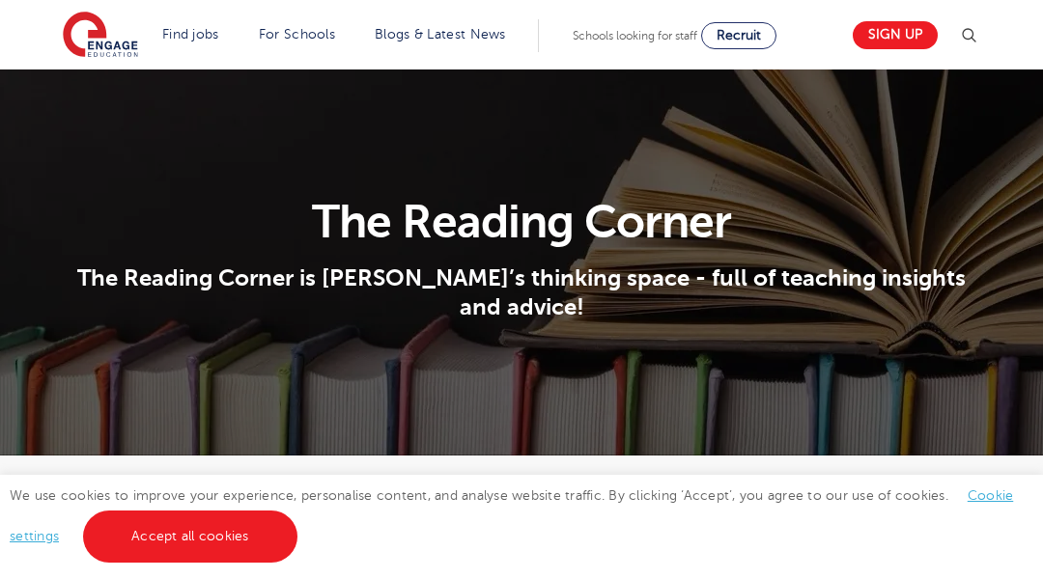
scroll to position [39, 0]
